Goal: Task Accomplishment & Management: Manage account settings

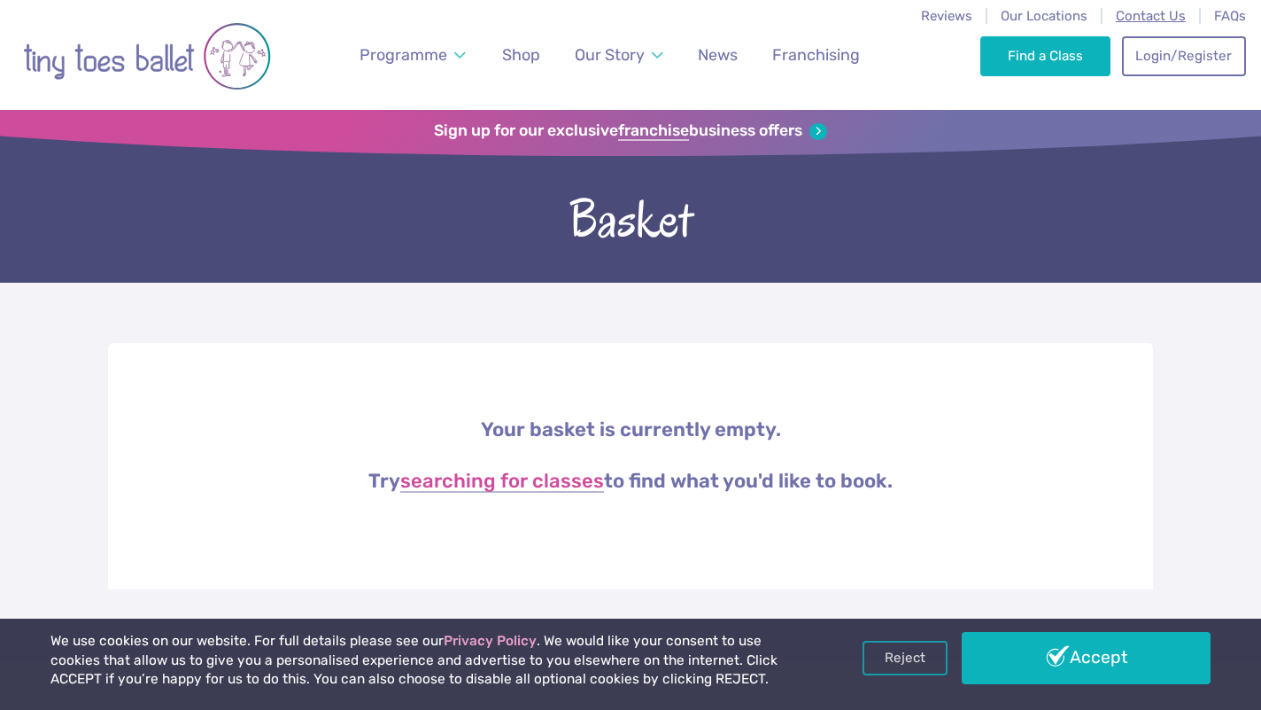
click at [1162, 17] on span "Contact Us" at bounding box center [1151, 16] width 70 height 16
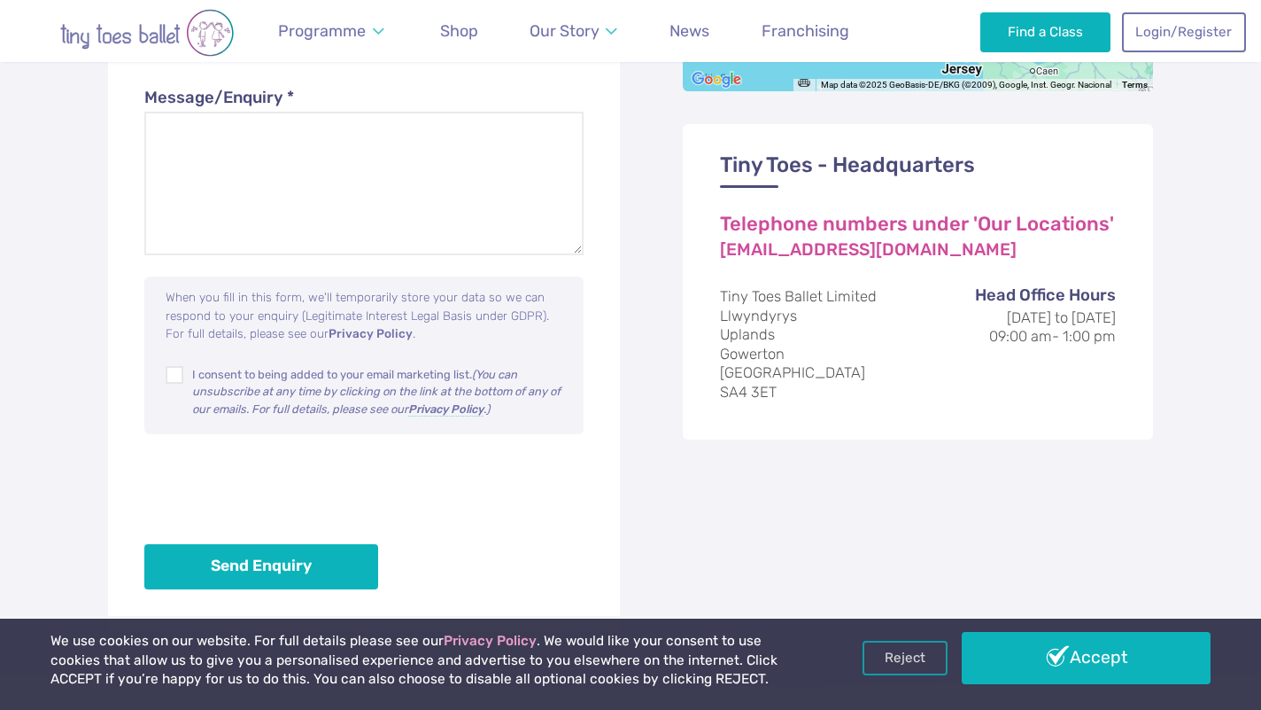
scroll to position [1149, 0]
click at [894, 242] on link "[EMAIL_ADDRESS][DOMAIN_NAME]" at bounding box center [868, 251] width 297 height 19
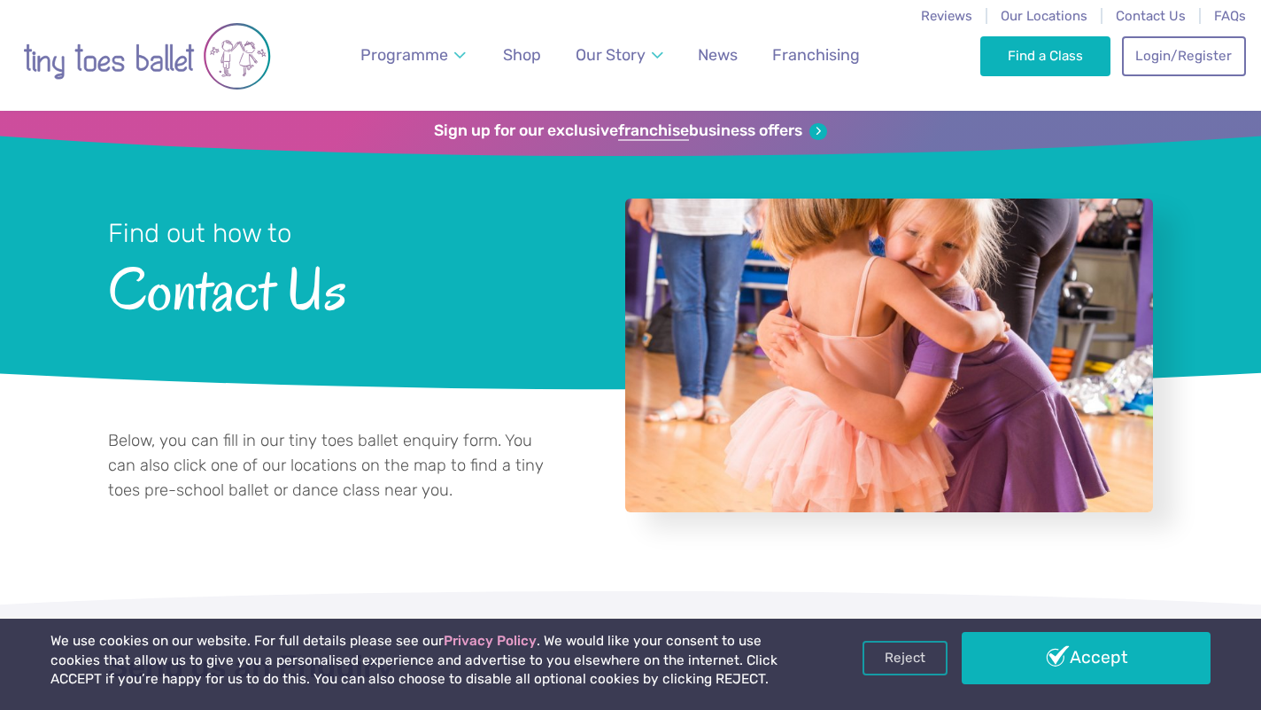
scroll to position [0, 0]
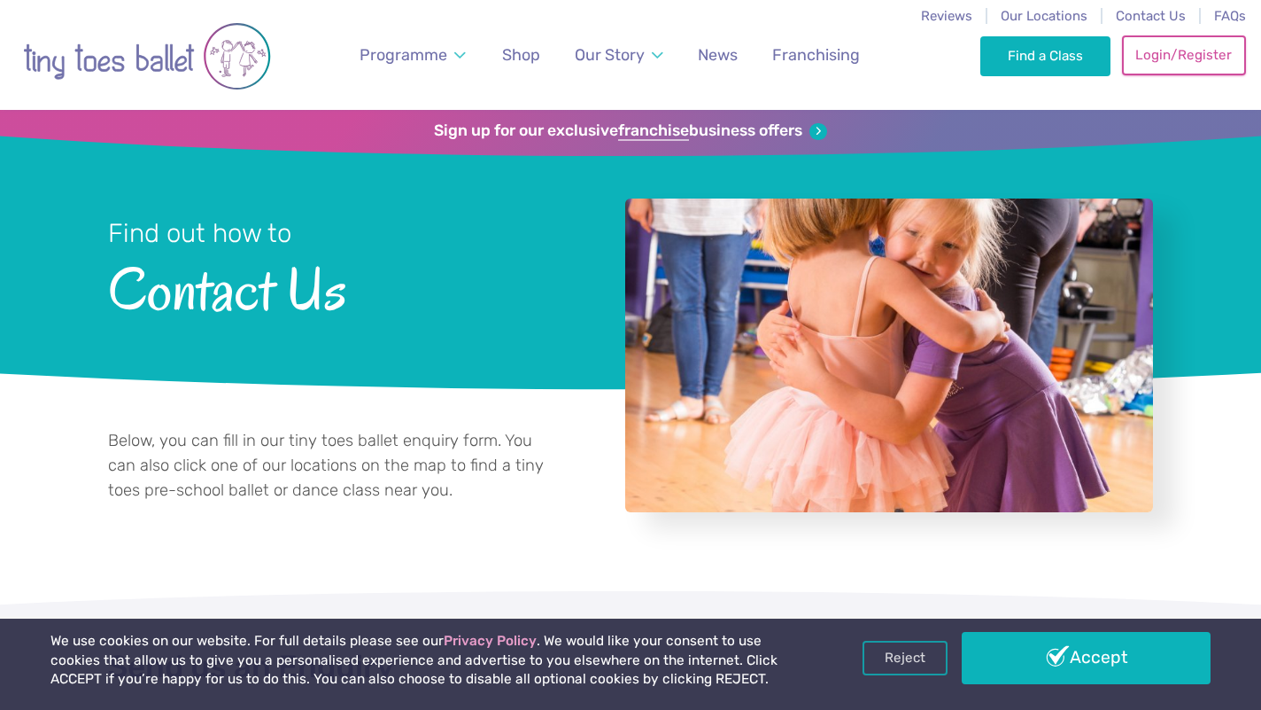
click at [1203, 61] on link "Login/Register" at bounding box center [1184, 54] width 124 height 39
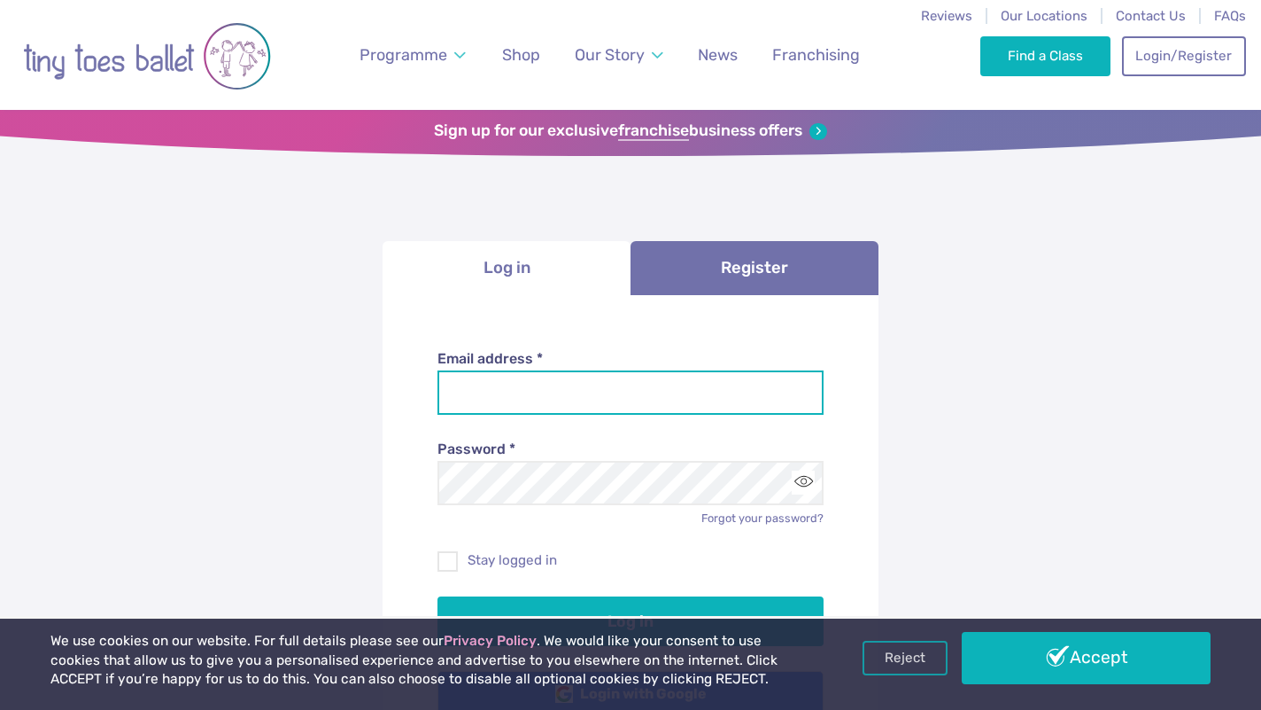
type input "**********"
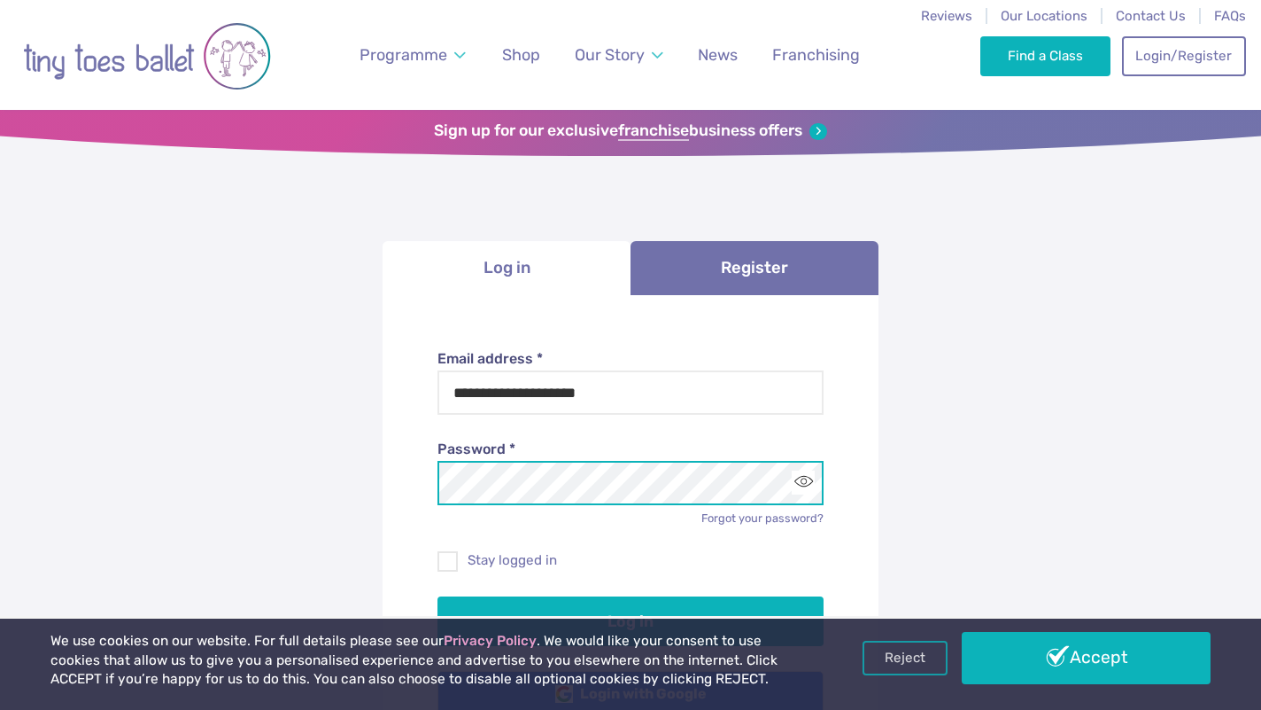
click at [631, 617] on button "Log in" at bounding box center [631, 621] width 387 height 50
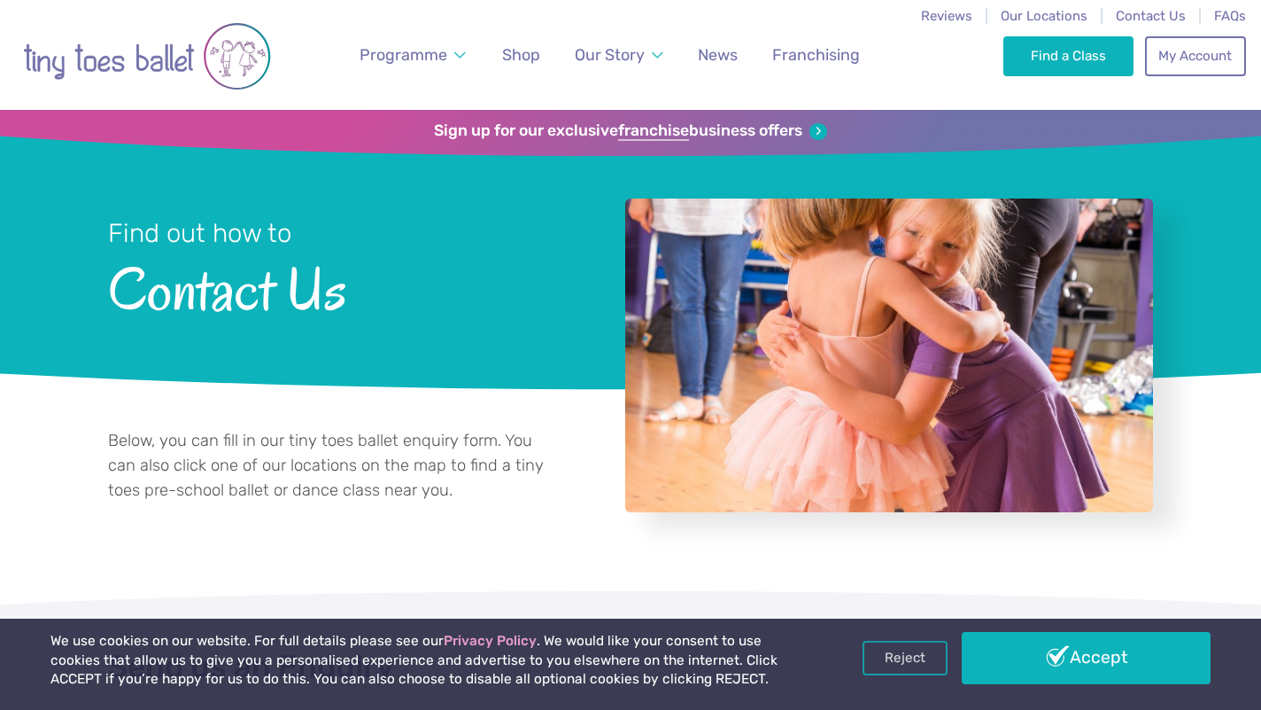
select select "**"
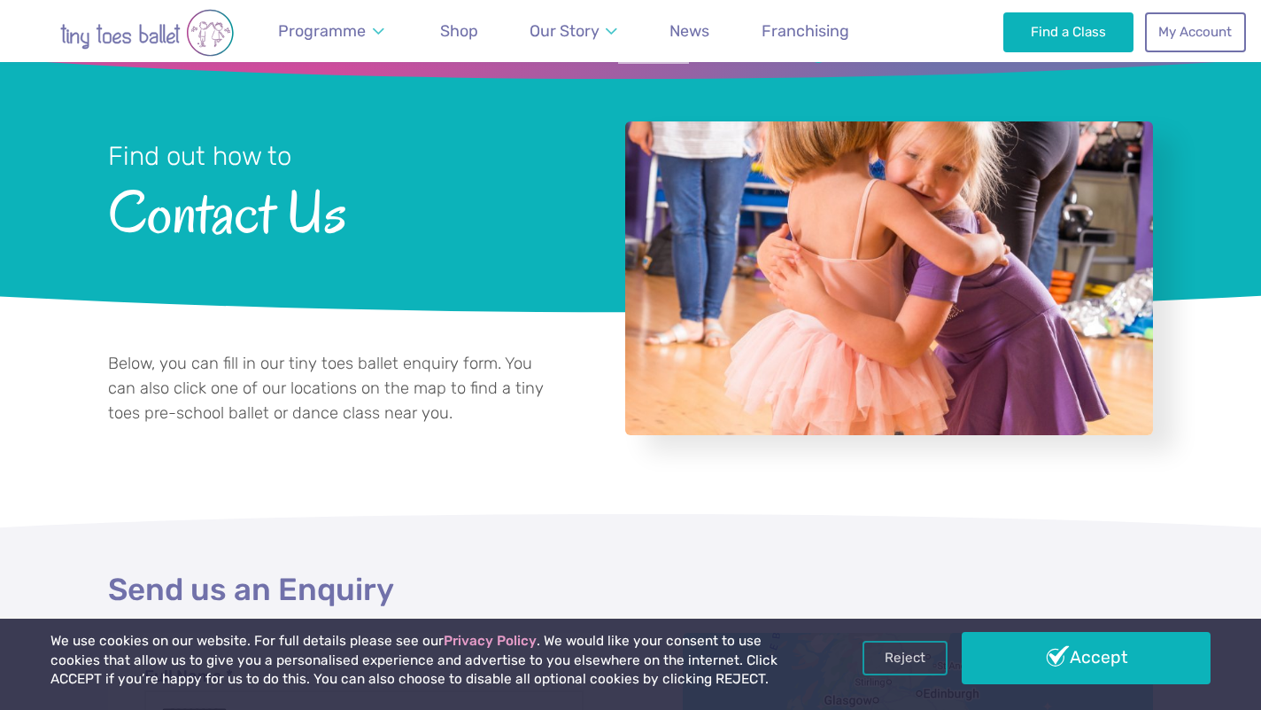
scroll to position [117, 0]
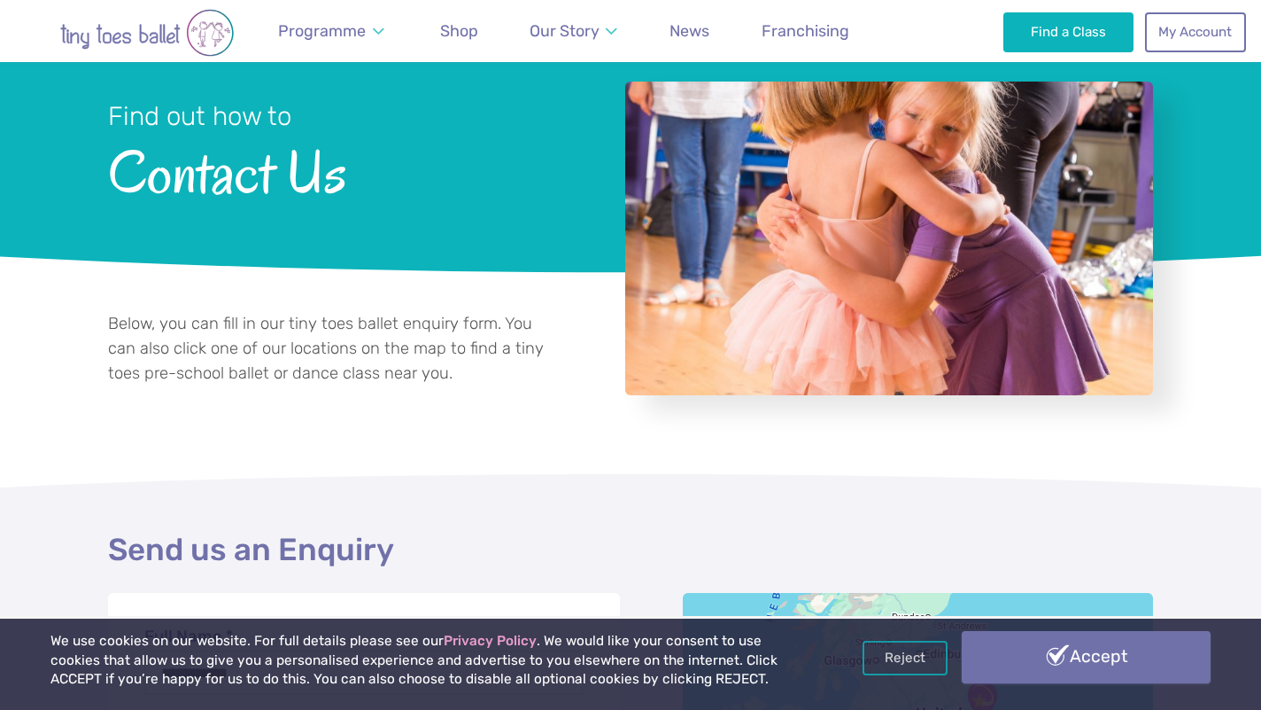
click at [1013, 645] on link "Accept" at bounding box center [1086, 656] width 249 height 51
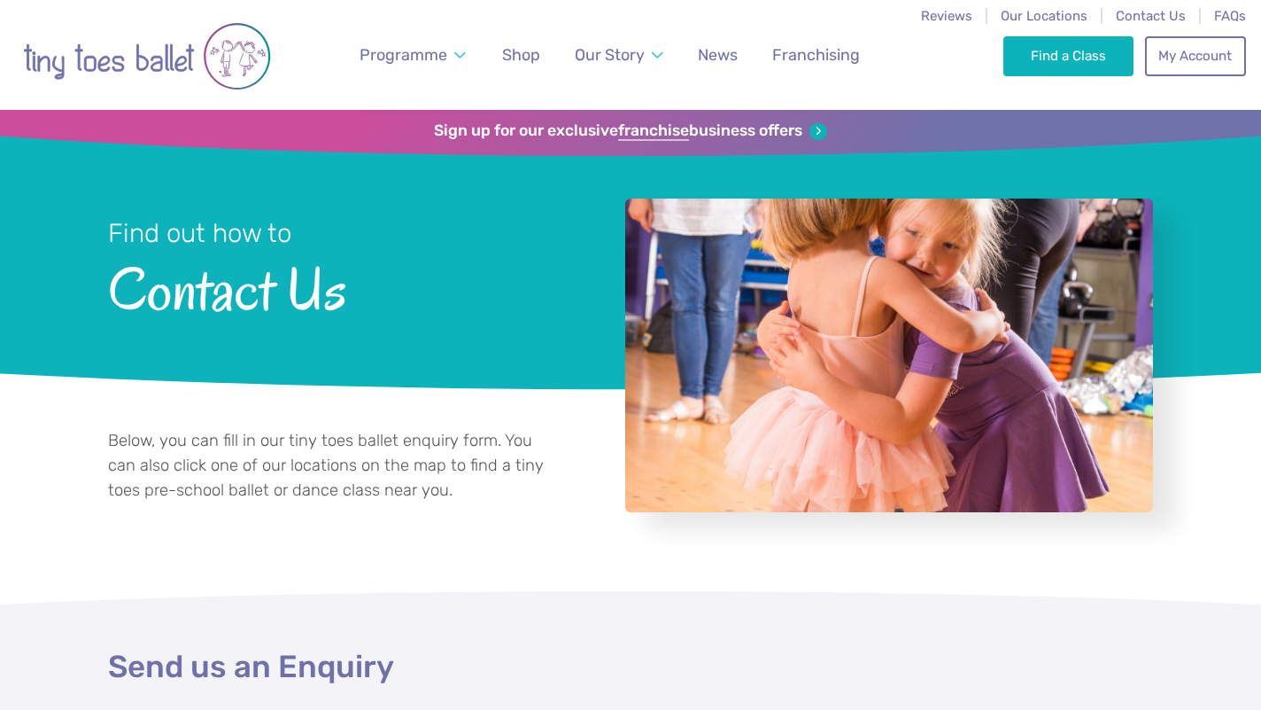
select select "**"
click at [1184, 52] on link "My Account" at bounding box center [1195, 54] width 101 height 39
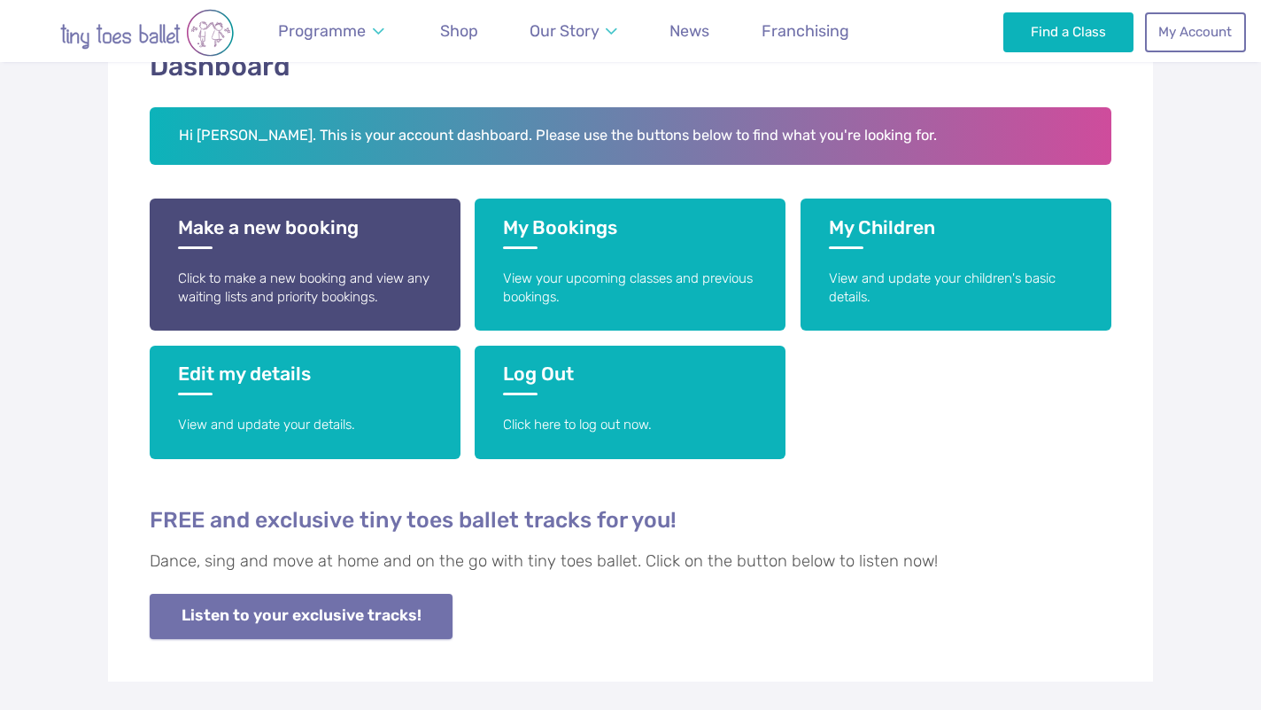
scroll to position [320, 0]
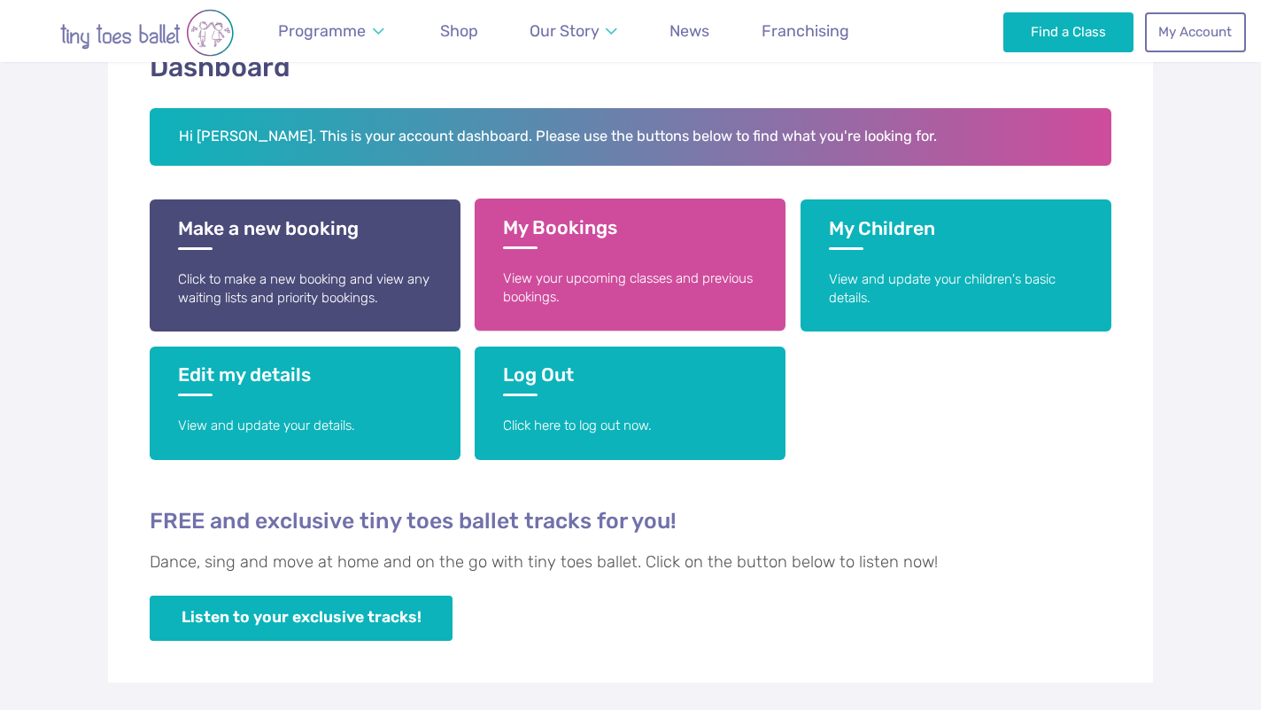
click at [676, 297] on p "View your upcoming classes and previous bookings." at bounding box center [630, 288] width 254 height 38
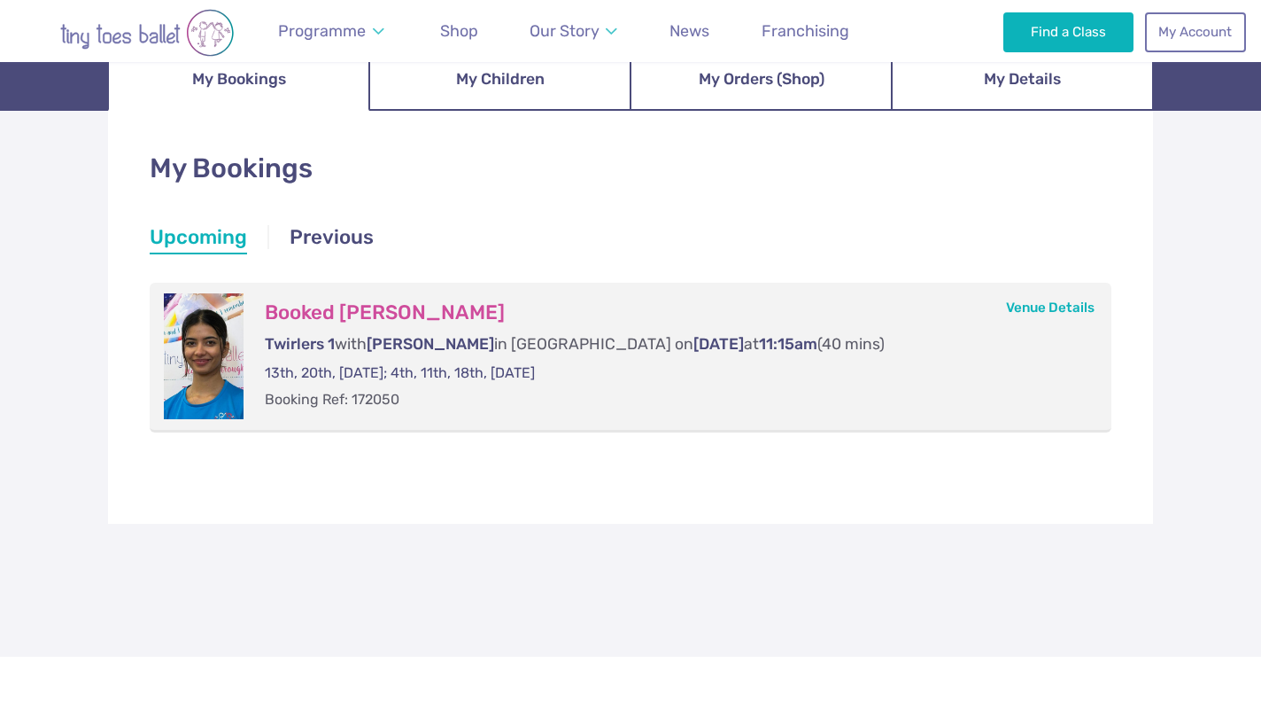
scroll to position [220, 0]
click at [1027, 304] on link "Venue Details" at bounding box center [1050, 307] width 89 height 16
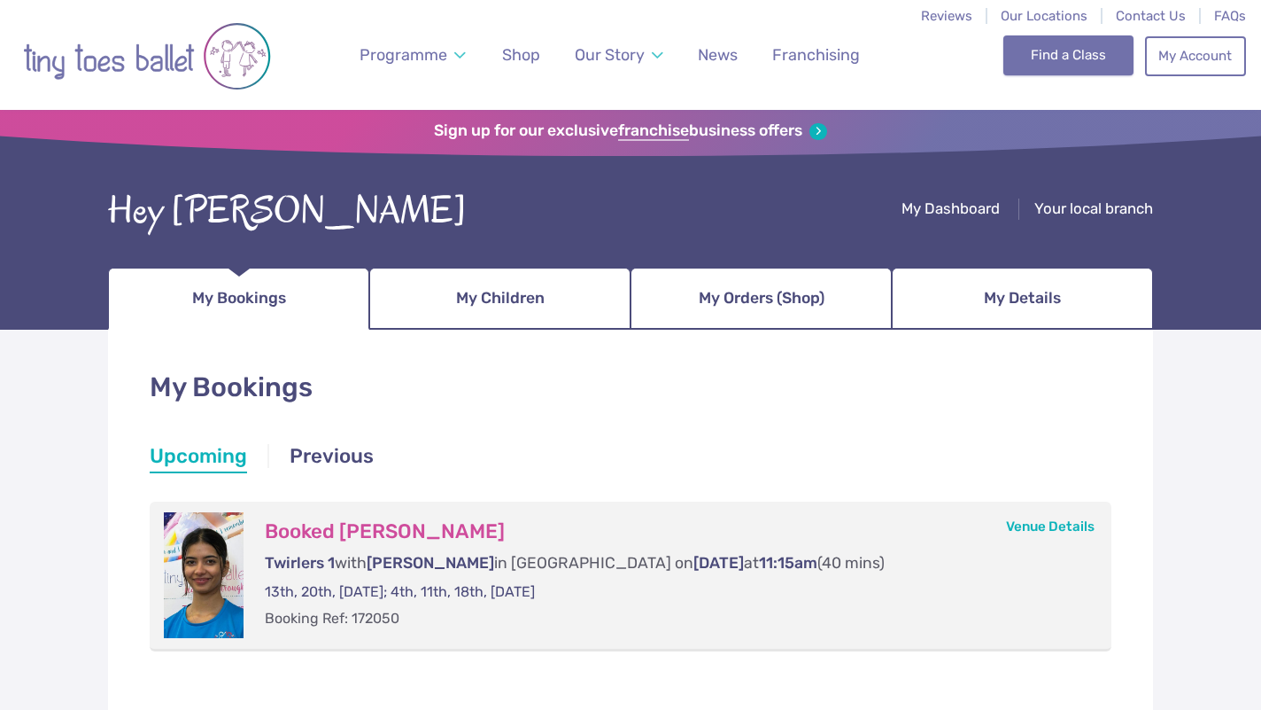
click at [1078, 71] on link "Find a Class" at bounding box center [1069, 54] width 130 height 39
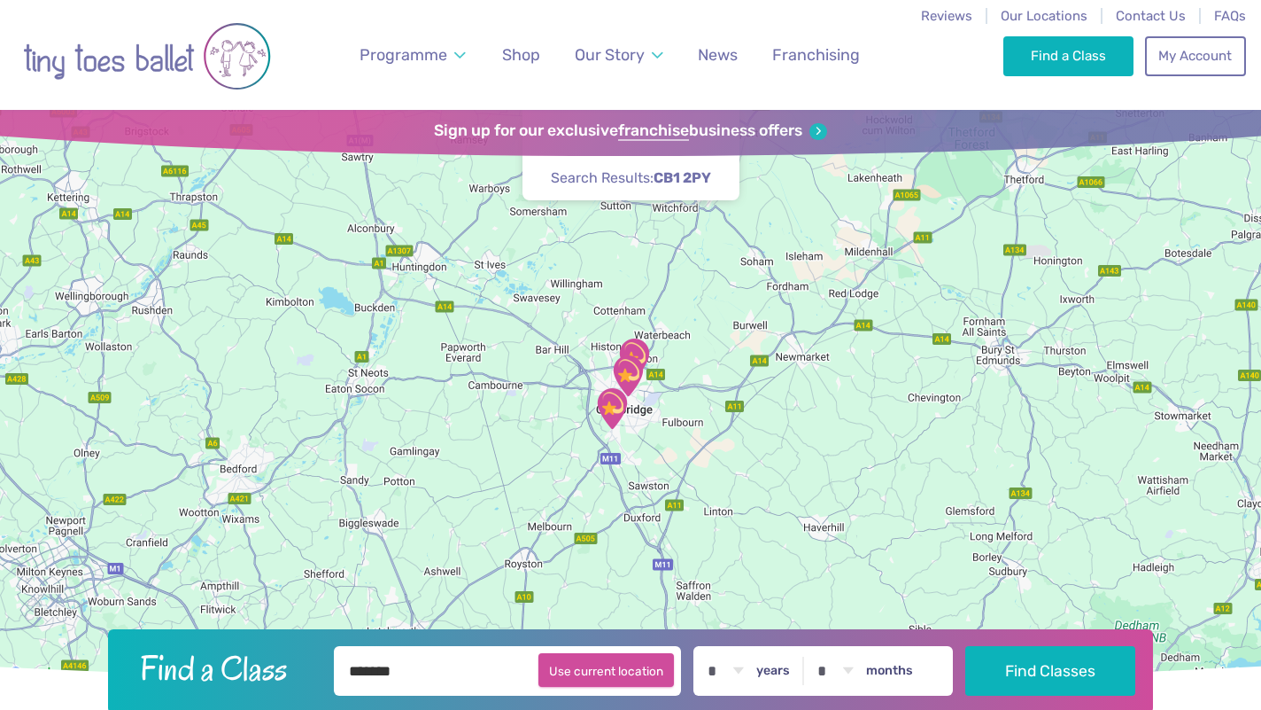
click at [645, 679] on button "Use current location" at bounding box center [607, 670] width 136 height 34
type input "**********"
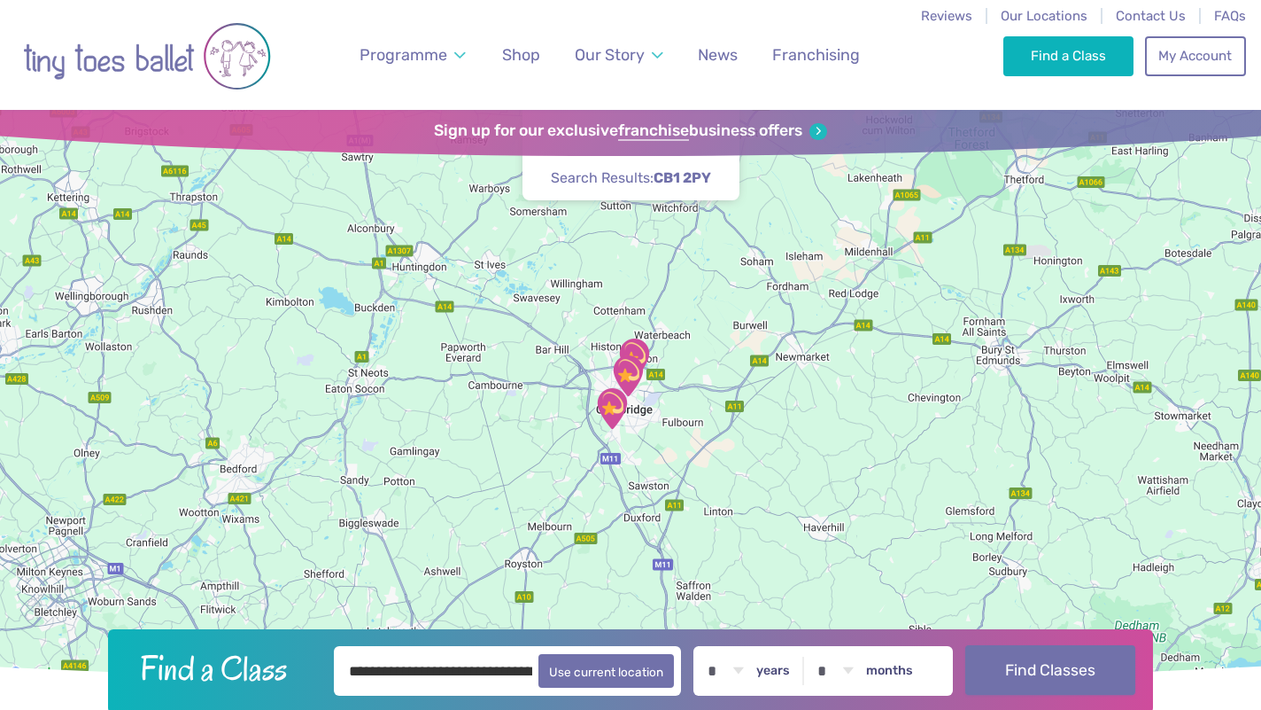
click at [1036, 678] on button "Find Classes" at bounding box center [1051, 670] width 171 height 50
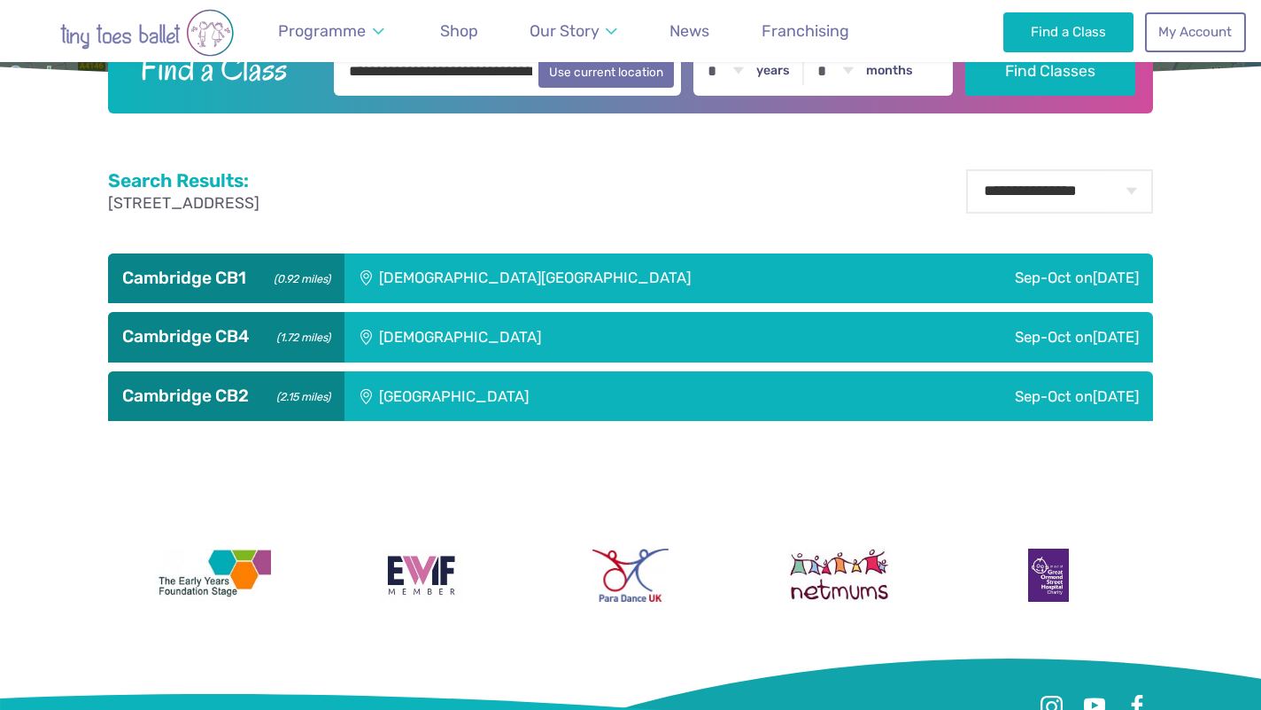
scroll to position [597, 0]
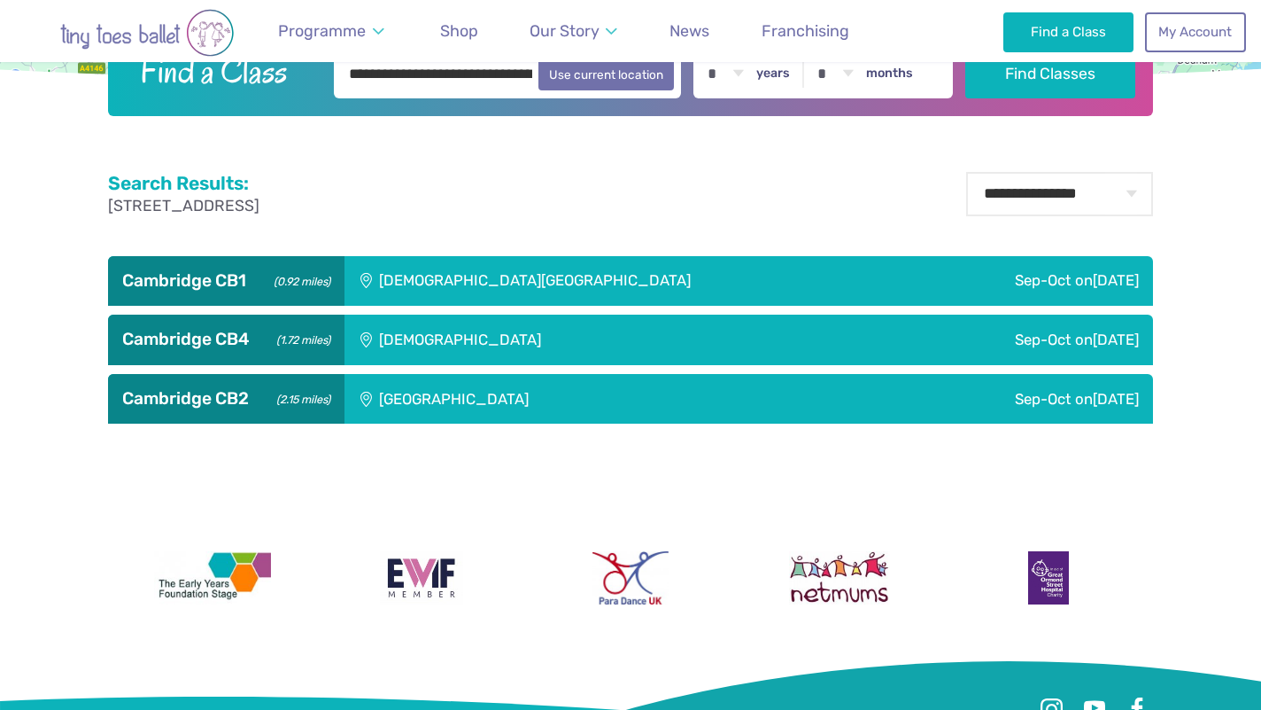
click at [454, 343] on div "[DEMOGRAPHIC_DATA]" at bounding box center [579, 339] width 469 height 50
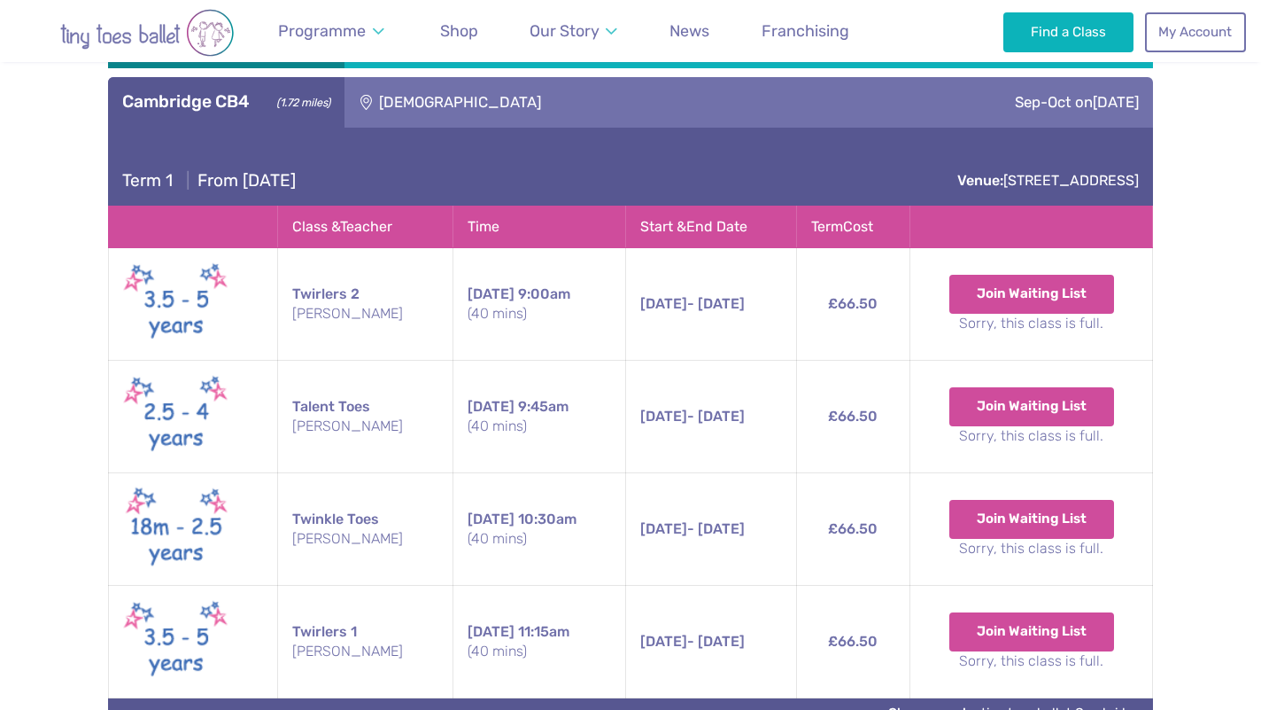
scroll to position [842, 0]
